Goal: Navigation & Orientation: Find specific page/section

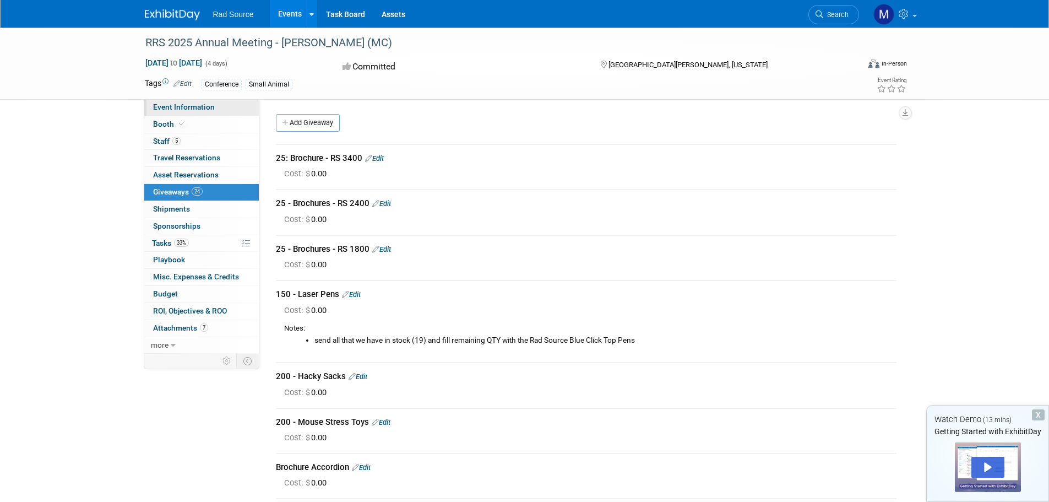
click at [187, 107] on span "Event Information" at bounding box center [184, 106] width 62 height 9
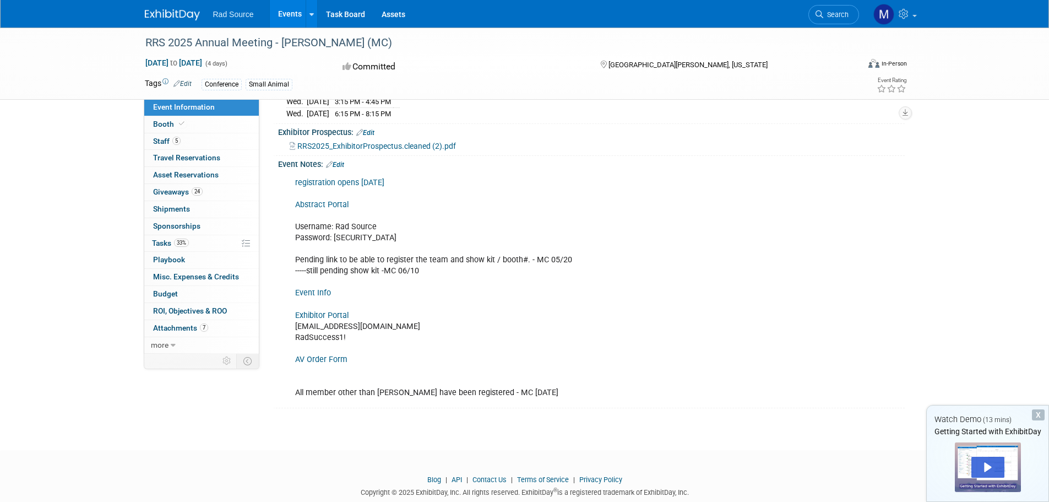
scroll to position [275, 0]
click at [327, 320] on div "registration opens [DATE] Abstract Portal Username: Rad Source Password: [SECUR…" at bounding box center [535, 286] width 496 height 232
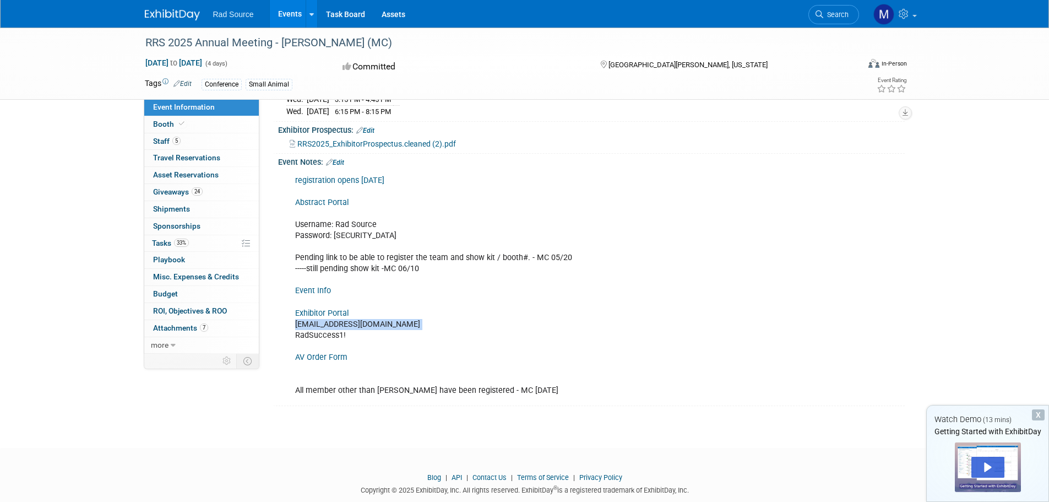
click at [327, 320] on div "registration opens [DATE] Abstract Portal Username: Rad Source Password: [SECUR…" at bounding box center [535, 286] width 496 height 232
click at [321, 331] on div "registration opens [DATE] Abstract Portal Username: Rad Source Password: [SECUR…" at bounding box center [535, 286] width 496 height 232
click at [320, 330] on div "registration opens [DATE] Abstract Portal Username: Rad Source Password: [SECUR…" at bounding box center [535, 286] width 496 height 232
copy div "RadSuccess1!"
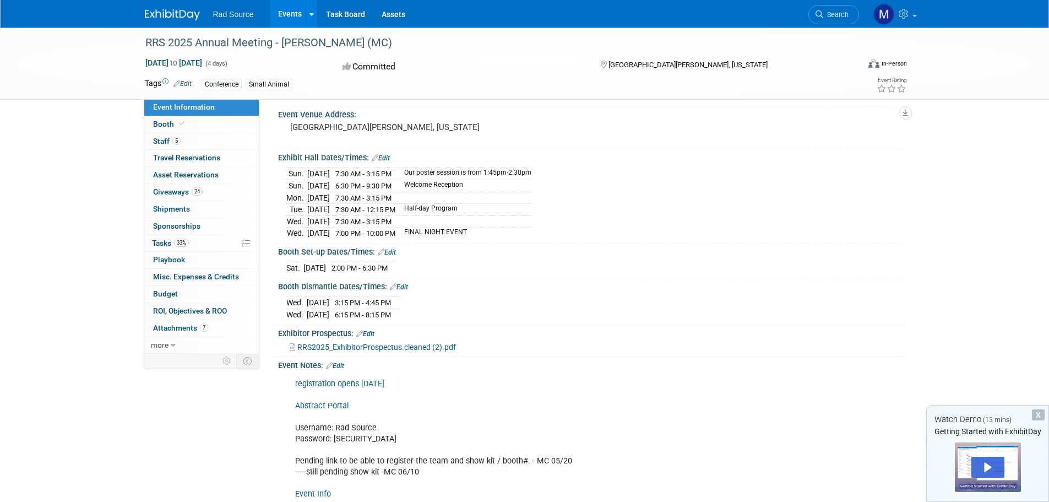
scroll to position [0, 0]
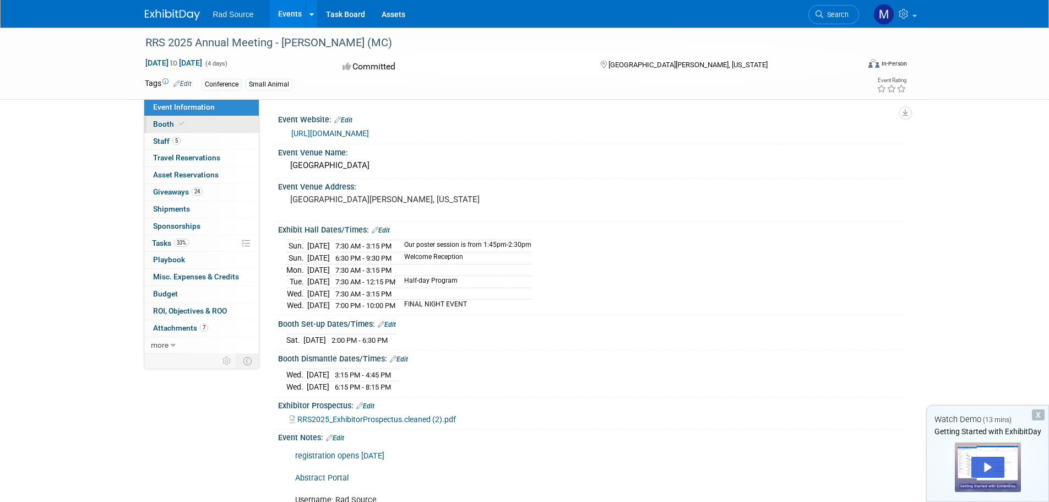
click at [208, 124] on link "Booth" at bounding box center [201, 124] width 115 height 17
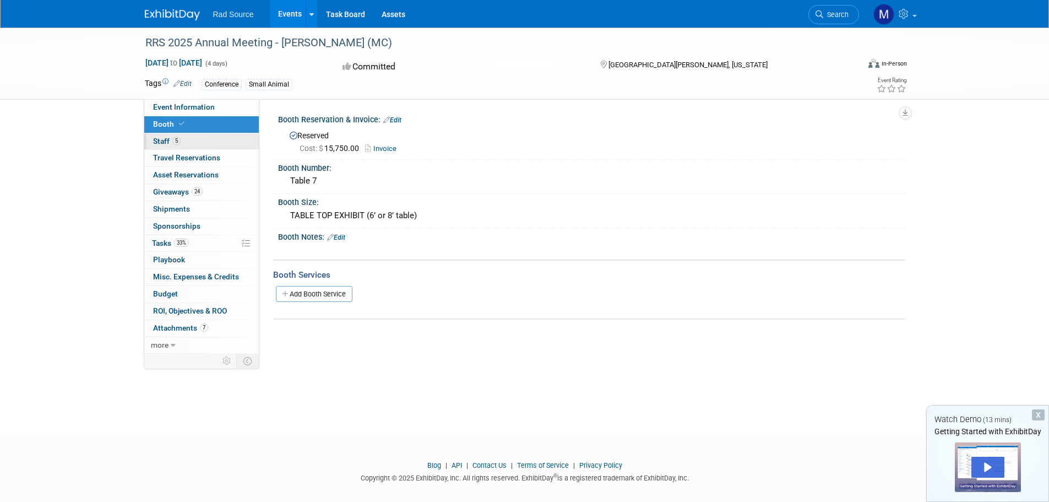
click at [203, 138] on link "5 Staff 5" at bounding box center [201, 141] width 115 height 17
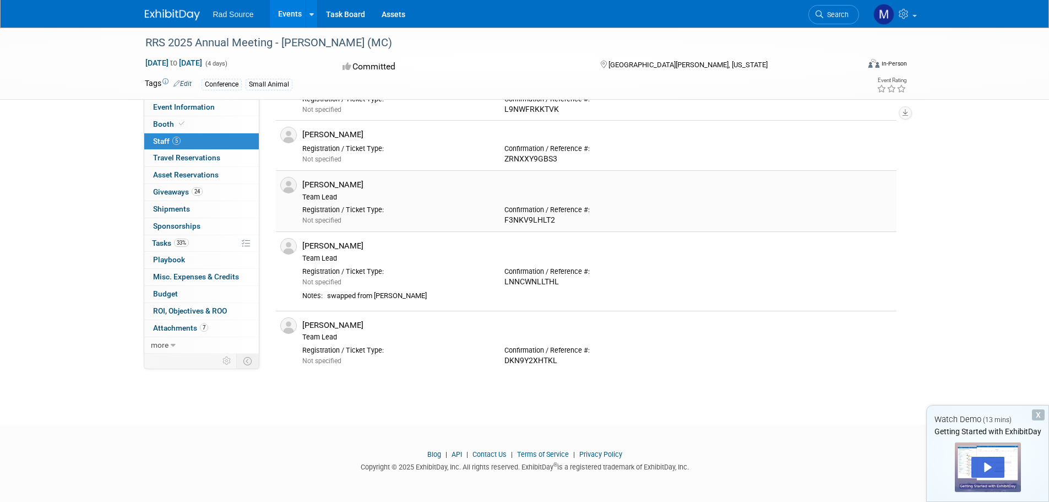
scroll to position [15, 0]
